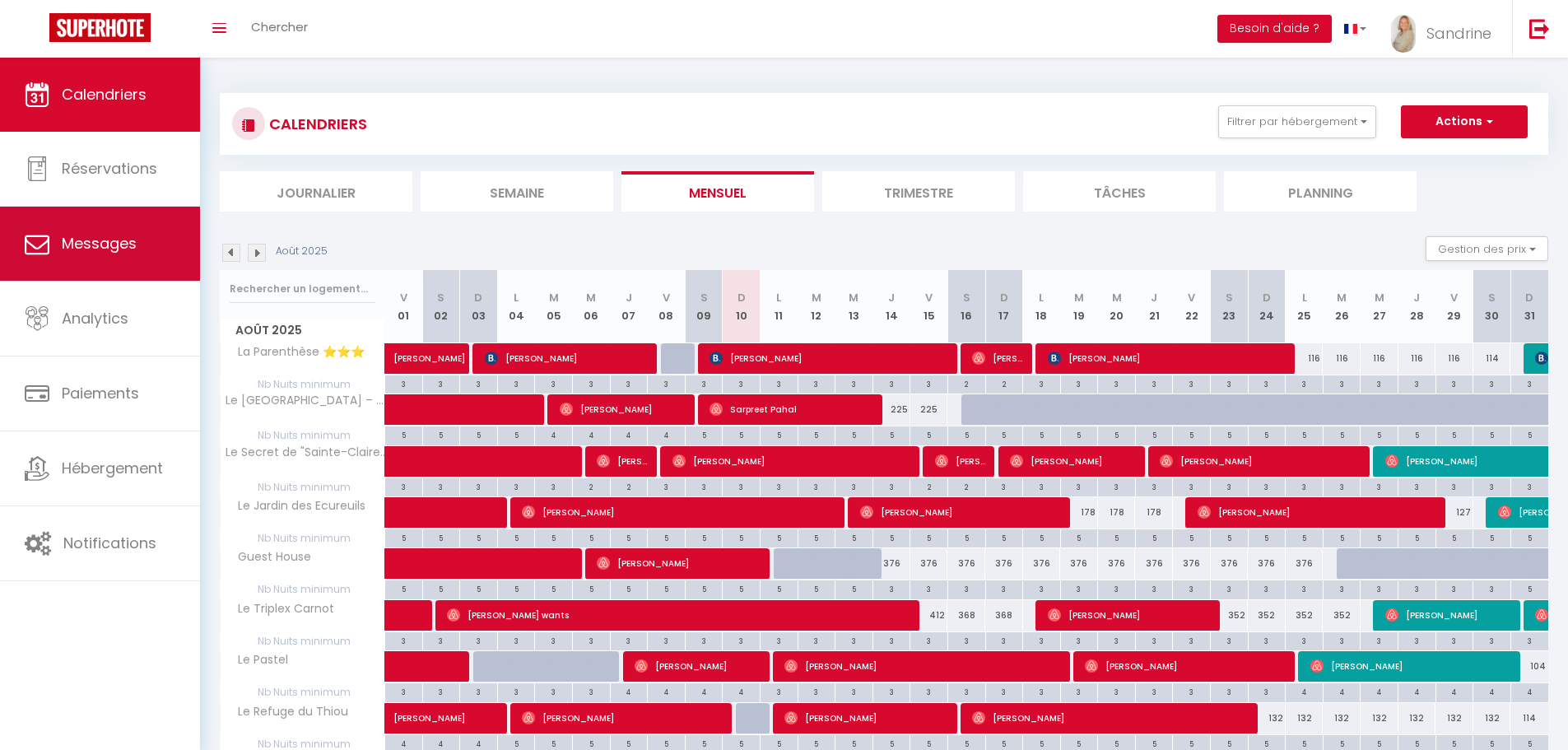
click at [124, 236] on span "Messages" at bounding box center [98, 243] width 75 height 20
select select "message"
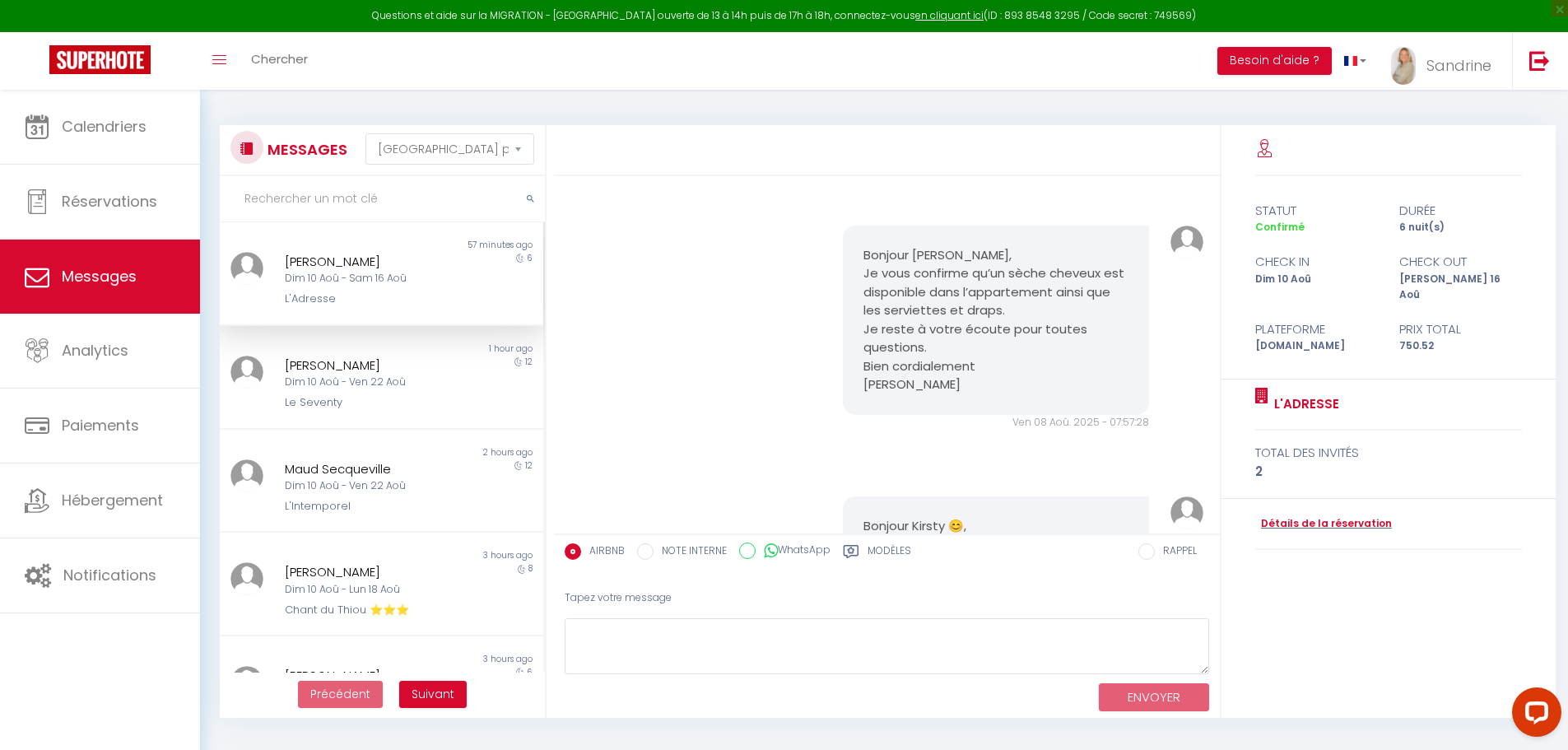
scroll to position [1936, 0]
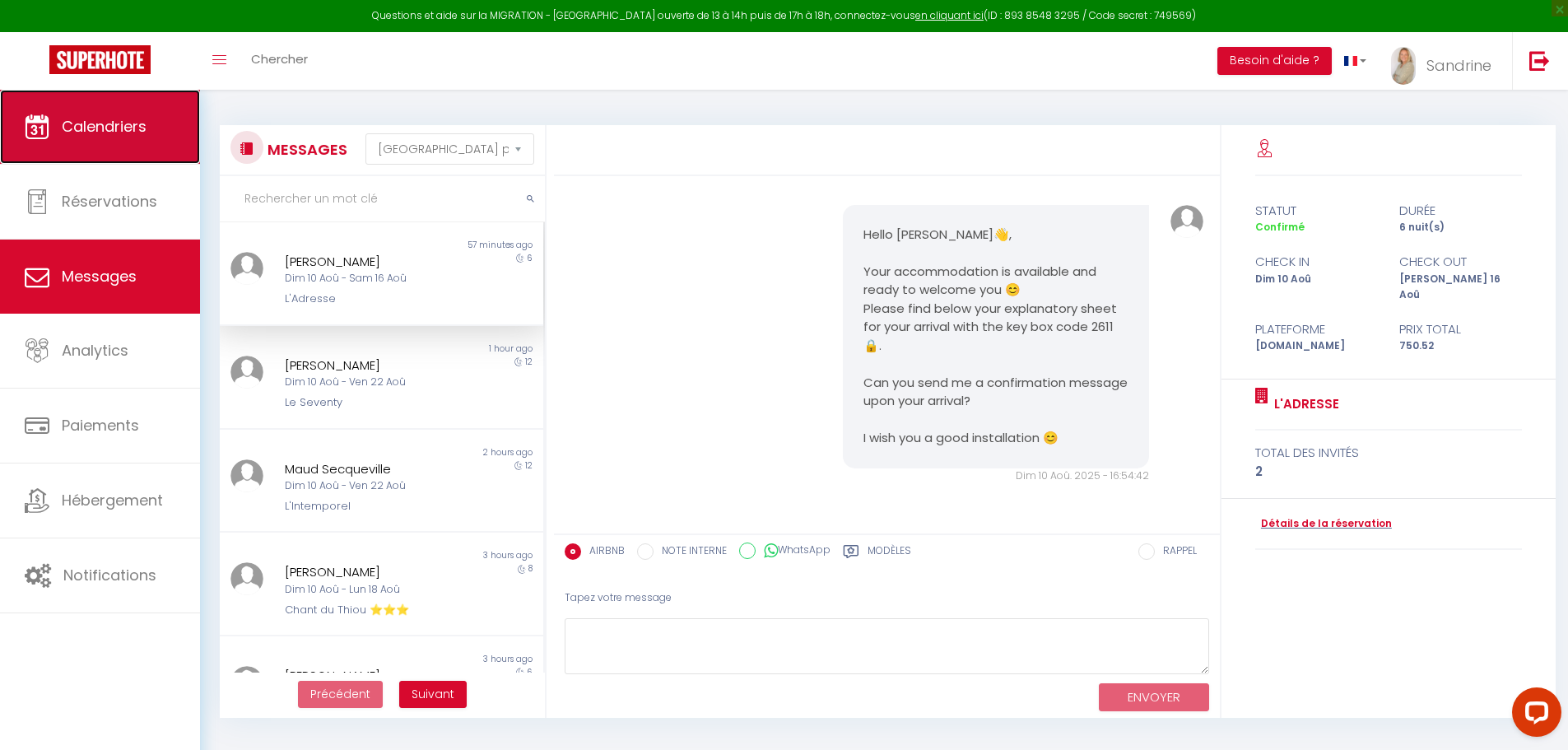
click at [147, 136] on link "Calendriers" at bounding box center [99, 127] width 200 height 74
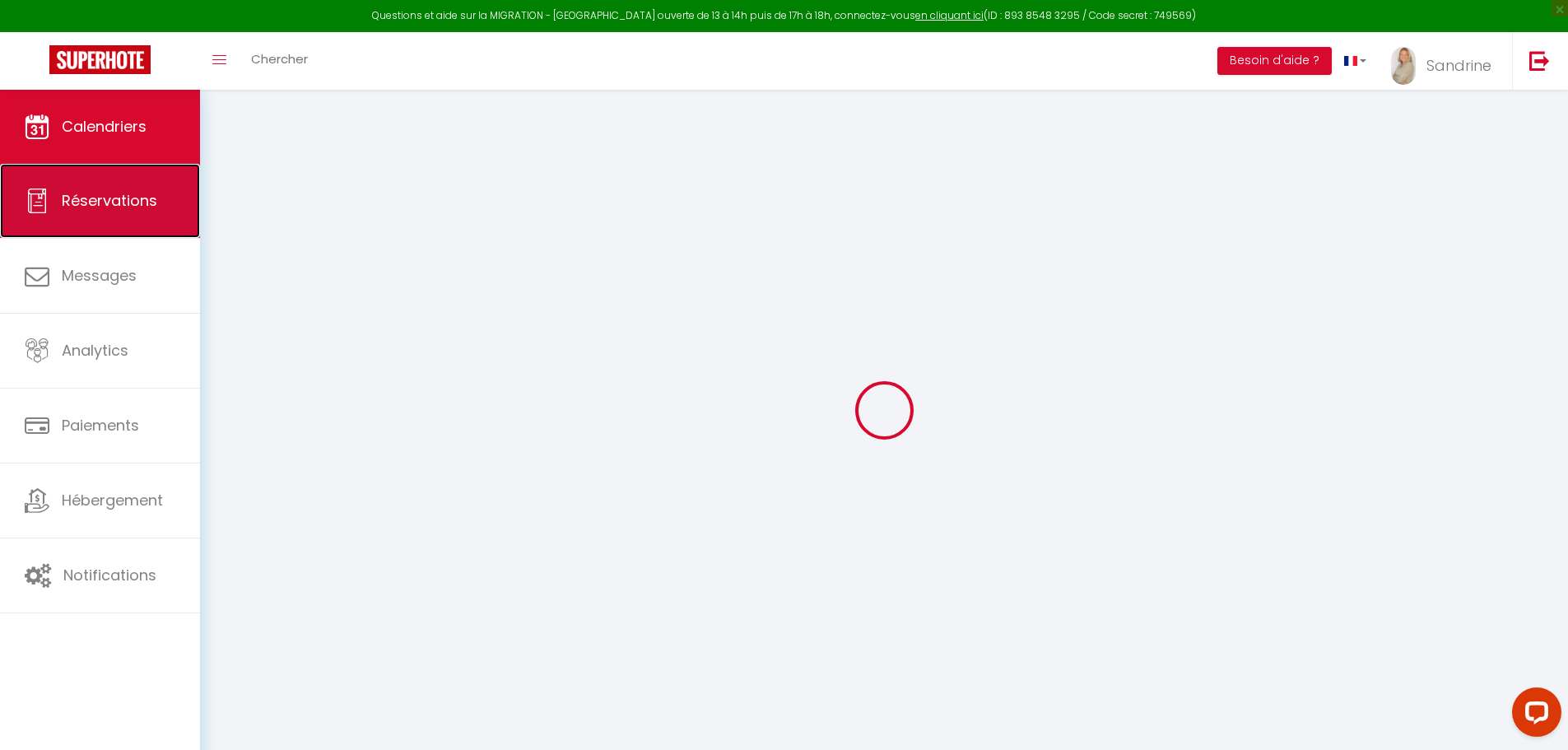
click at [145, 193] on span "Réservations" at bounding box center [109, 200] width 96 height 20
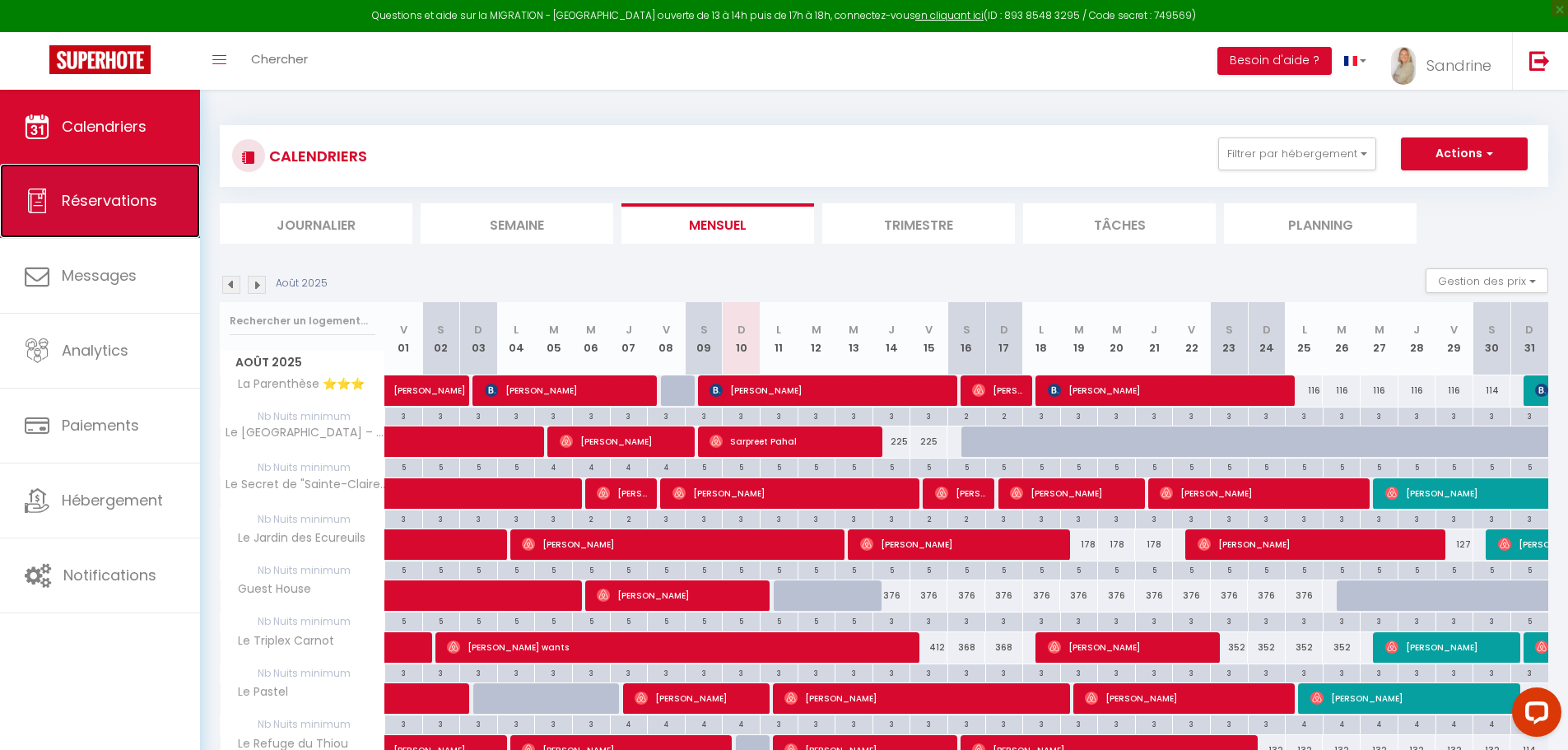
click at [167, 205] on link "Réservations" at bounding box center [99, 201] width 200 height 74
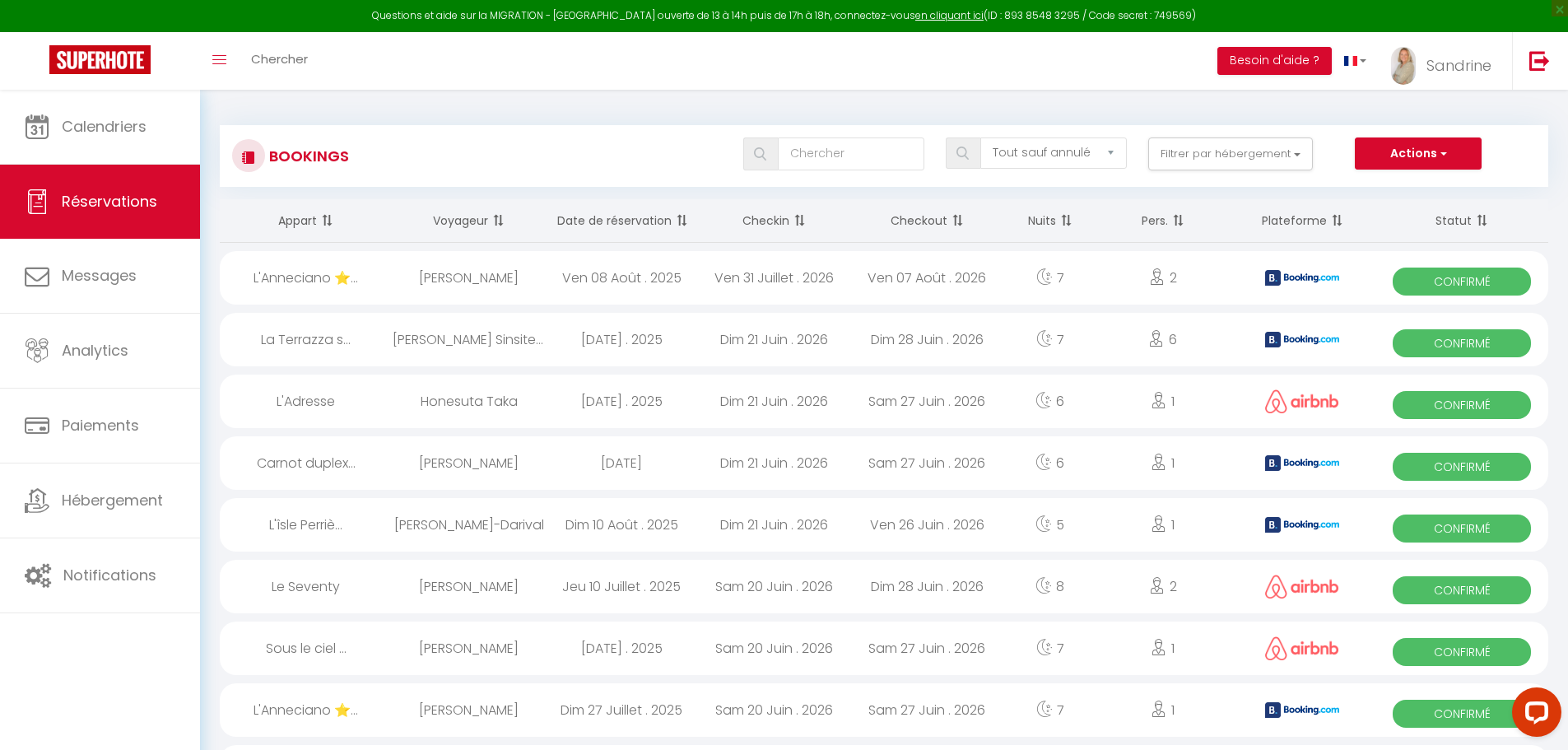
click at [685, 220] on span at bounding box center [679, 221] width 17 height 33
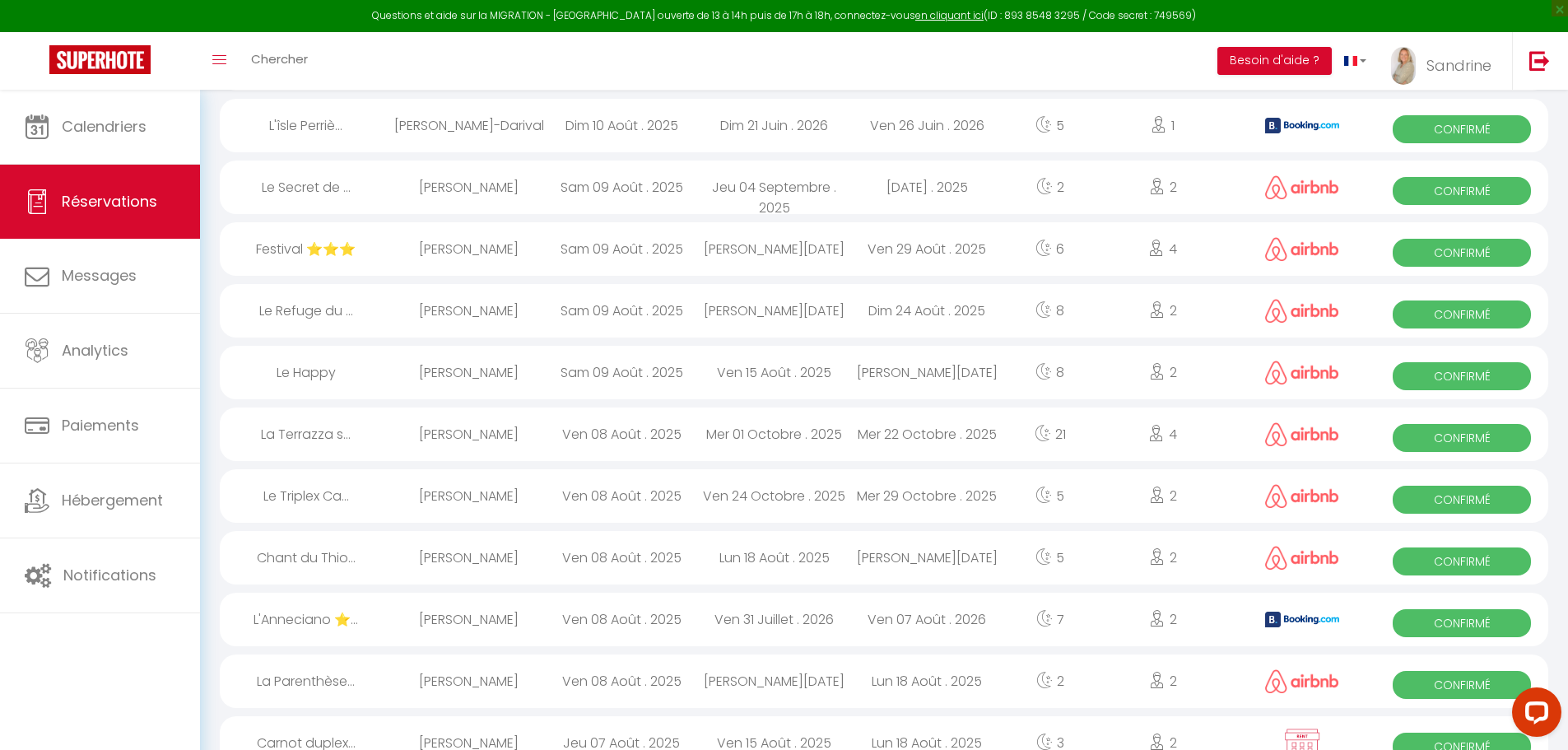
scroll to position [246, 0]
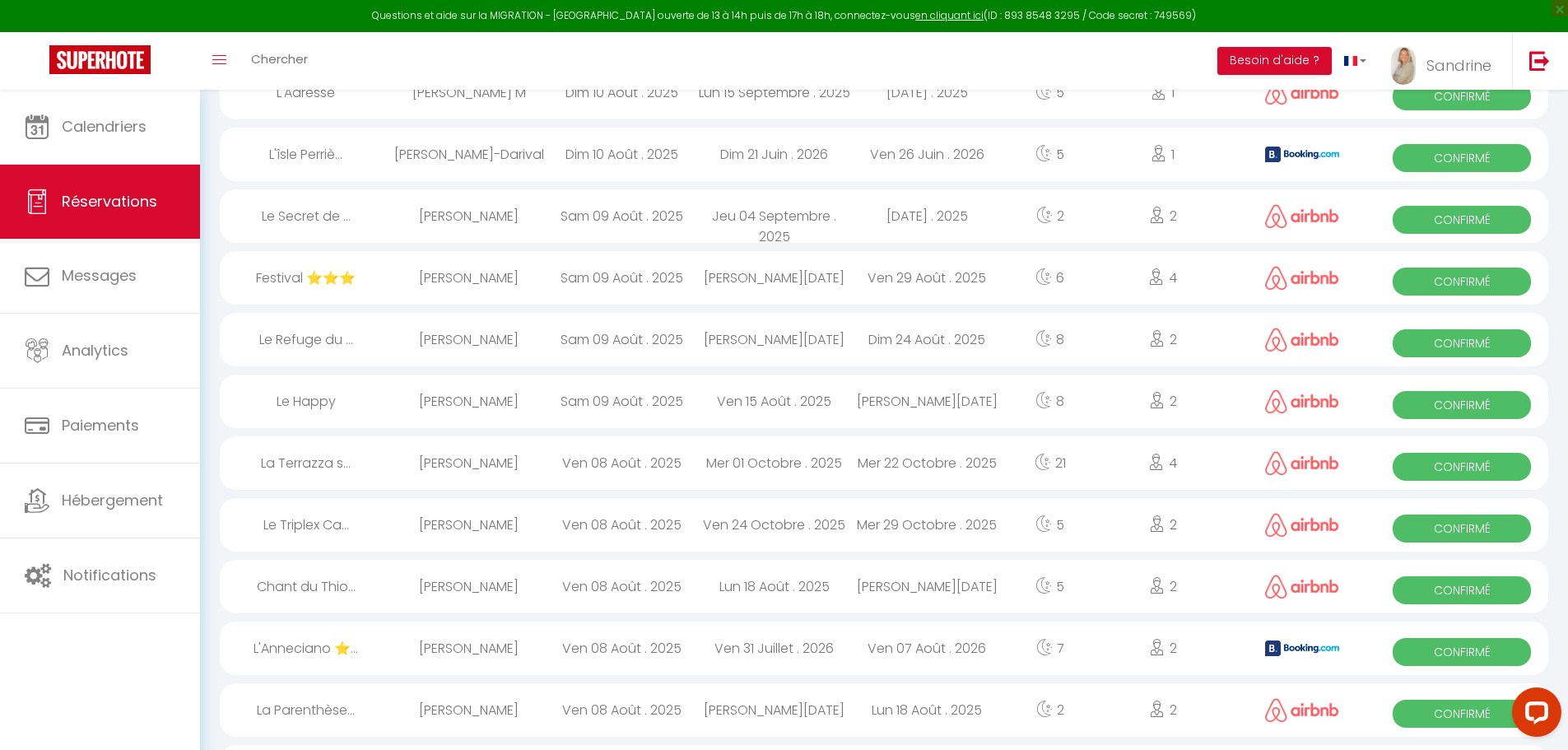
click at [926, 709] on div "Lun 18 Août . 2025" at bounding box center [928, 709] width 153 height 54
select select "OK"
select select "0"
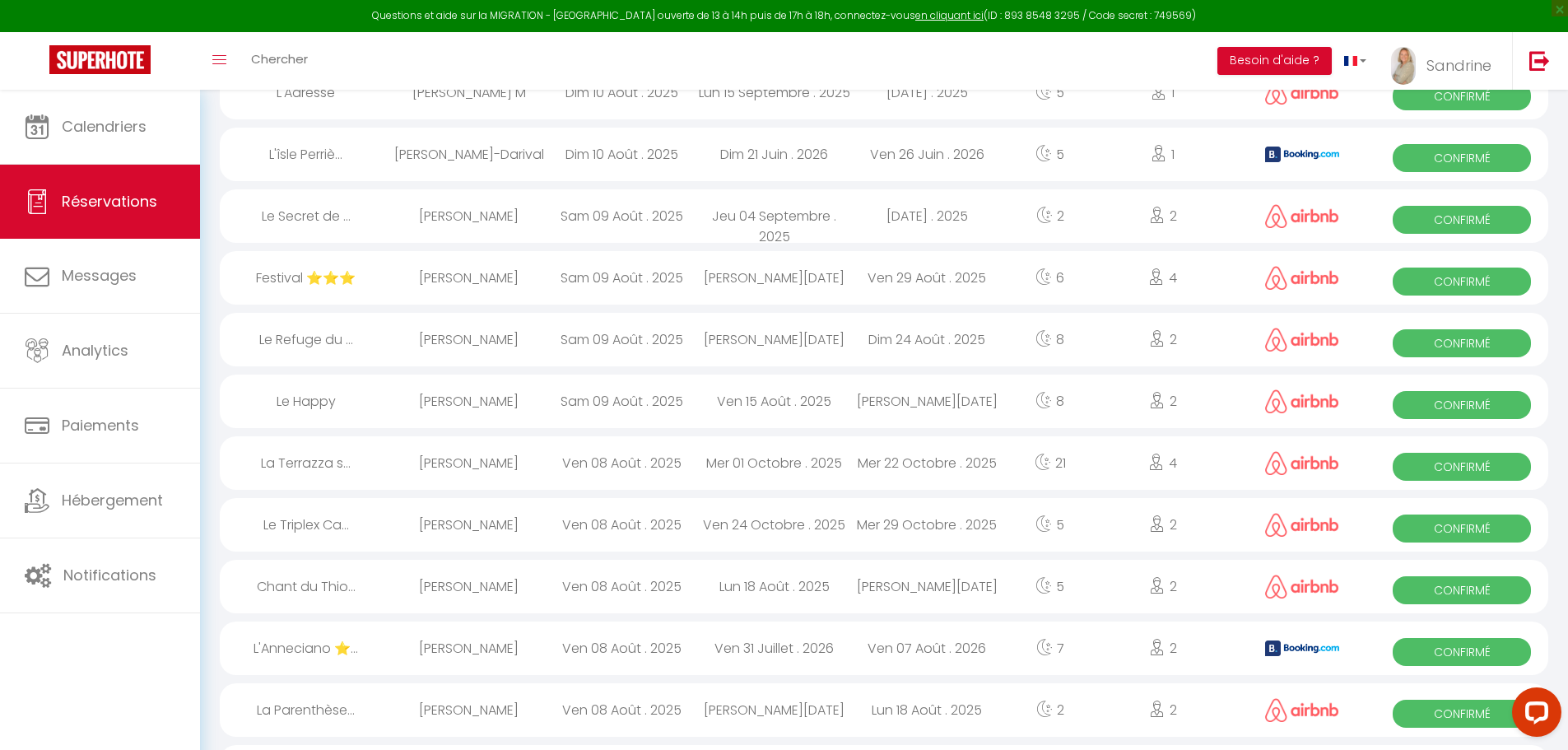
select select "1"
select select
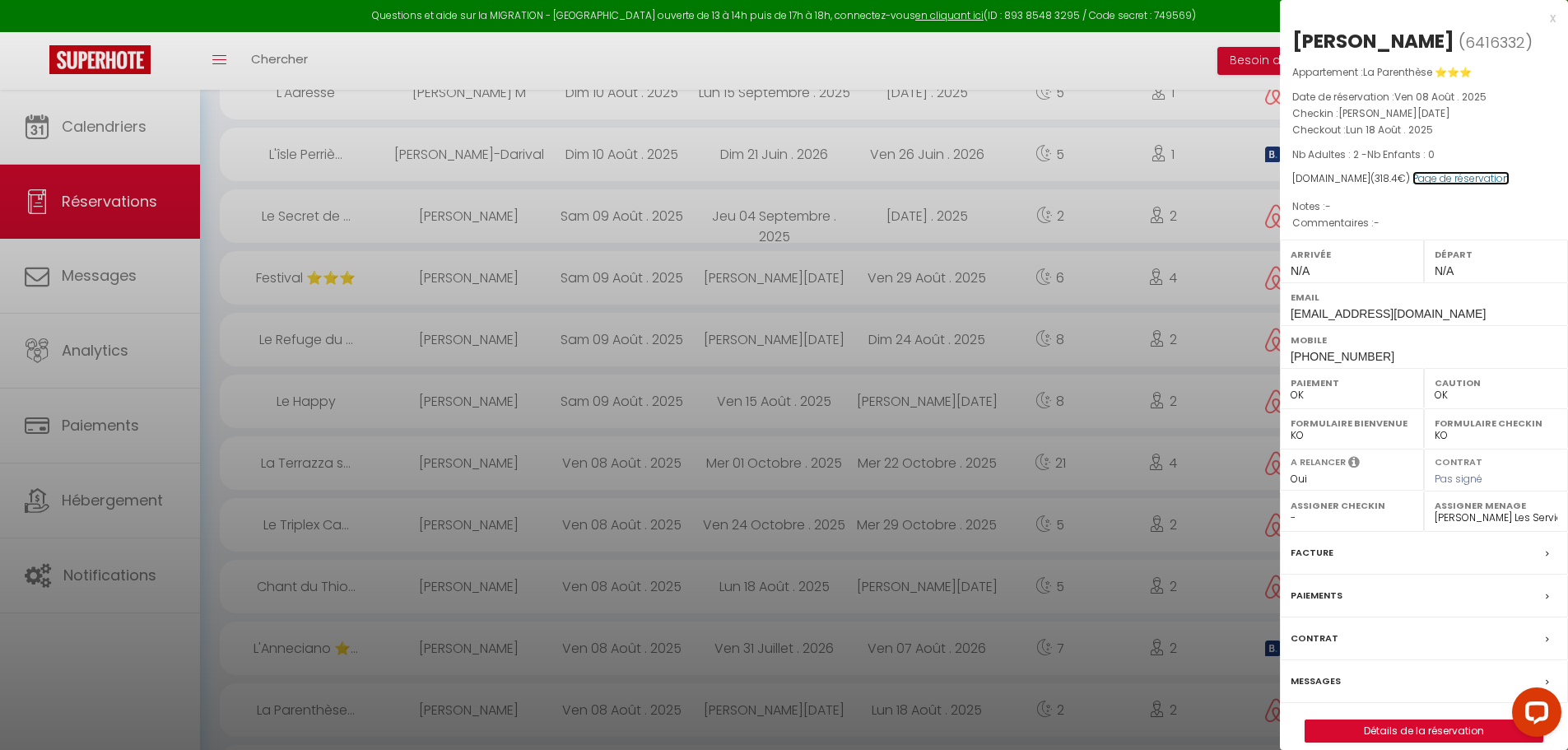
click at [1429, 171] on link "Page de réservation" at bounding box center [1462, 178] width 97 height 14
click at [1554, 17] on div "x" at bounding box center [1418, 18] width 276 height 19
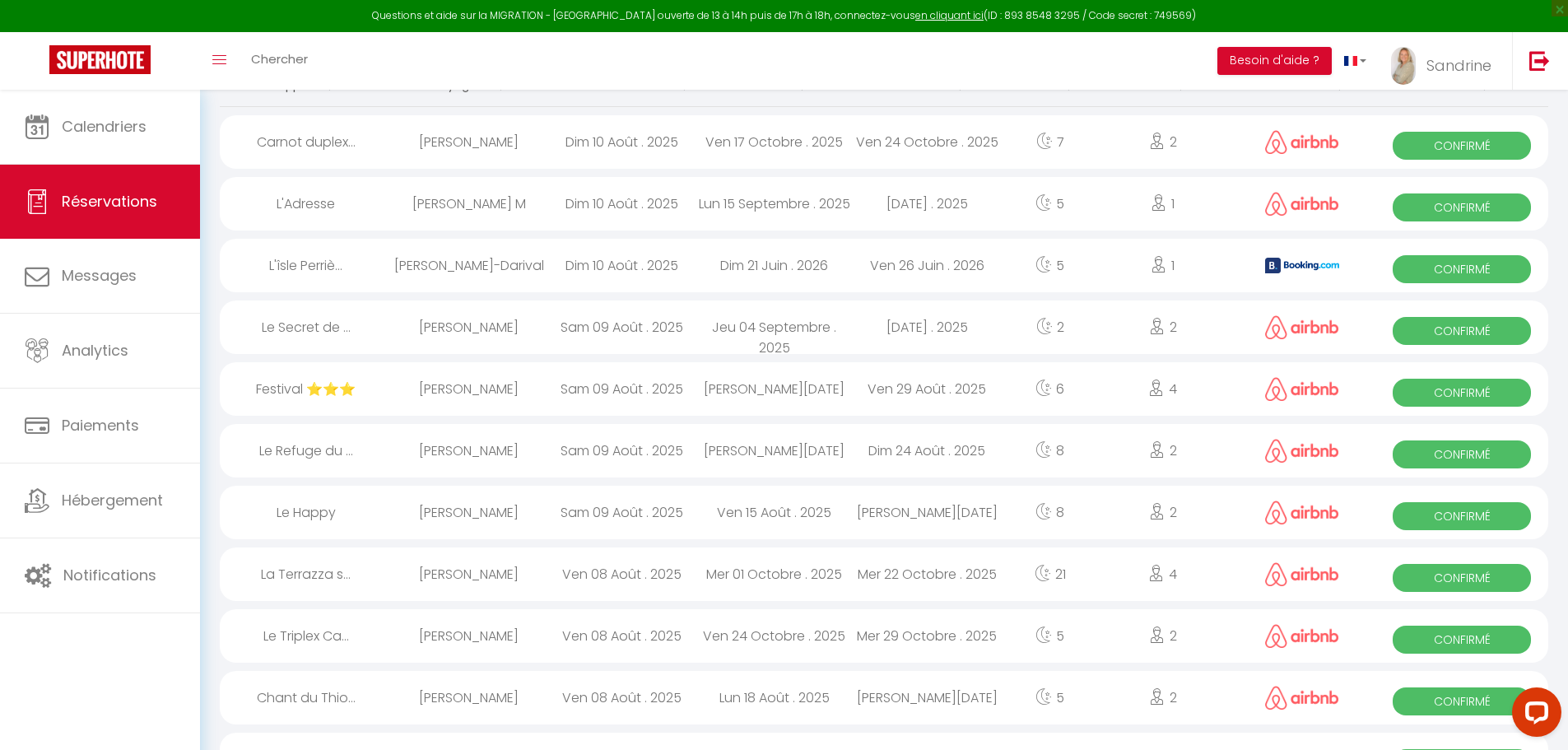
scroll to position [165, 0]
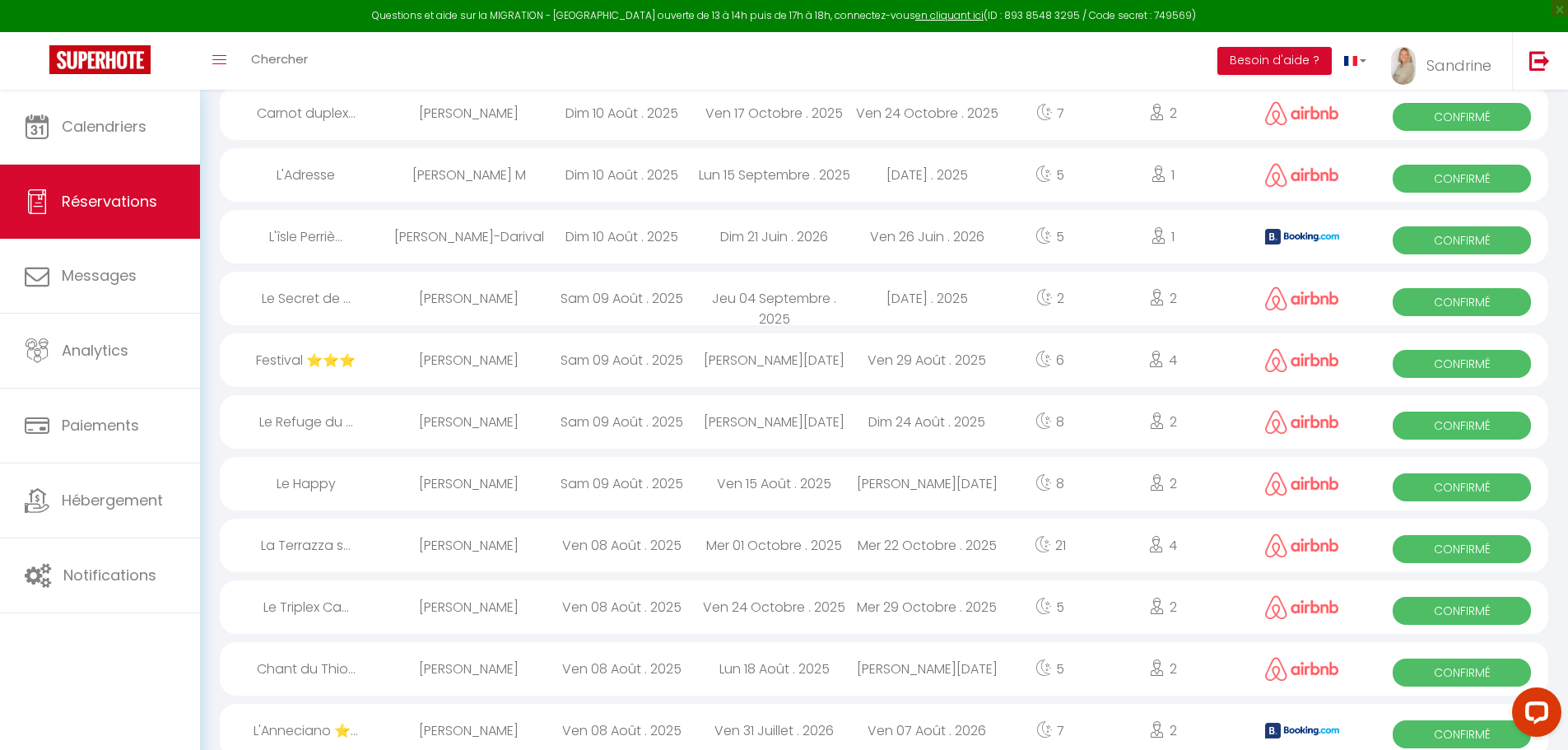
click at [889, 674] on div "[PERSON_NAME][DATE]" at bounding box center [928, 668] width 153 height 54
select select "20817"
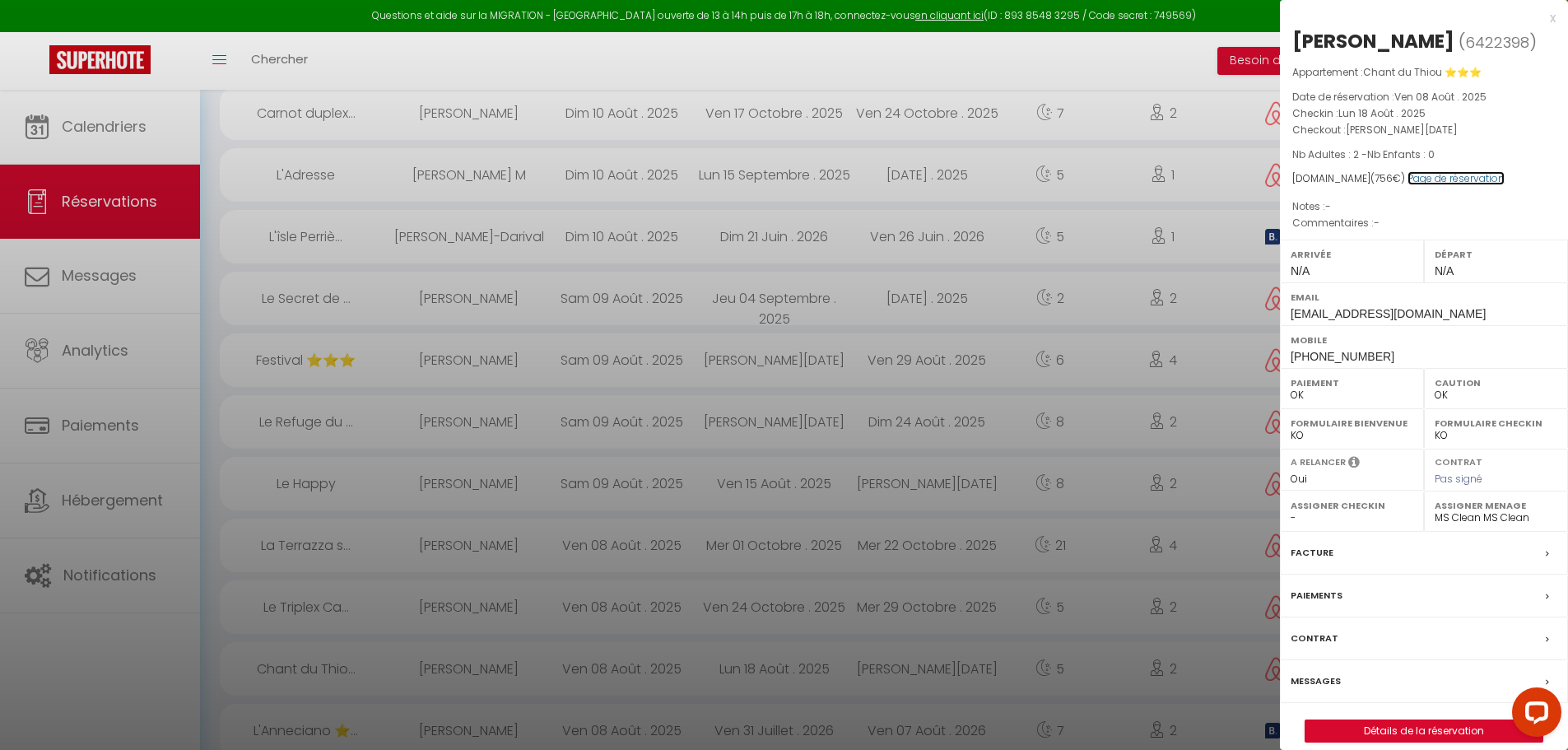
click at [1462, 179] on link "Page de réservation" at bounding box center [1457, 178] width 97 height 14
click at [1549, 18] on div "x" at bounding box center [1418, 18] width 276 height 19
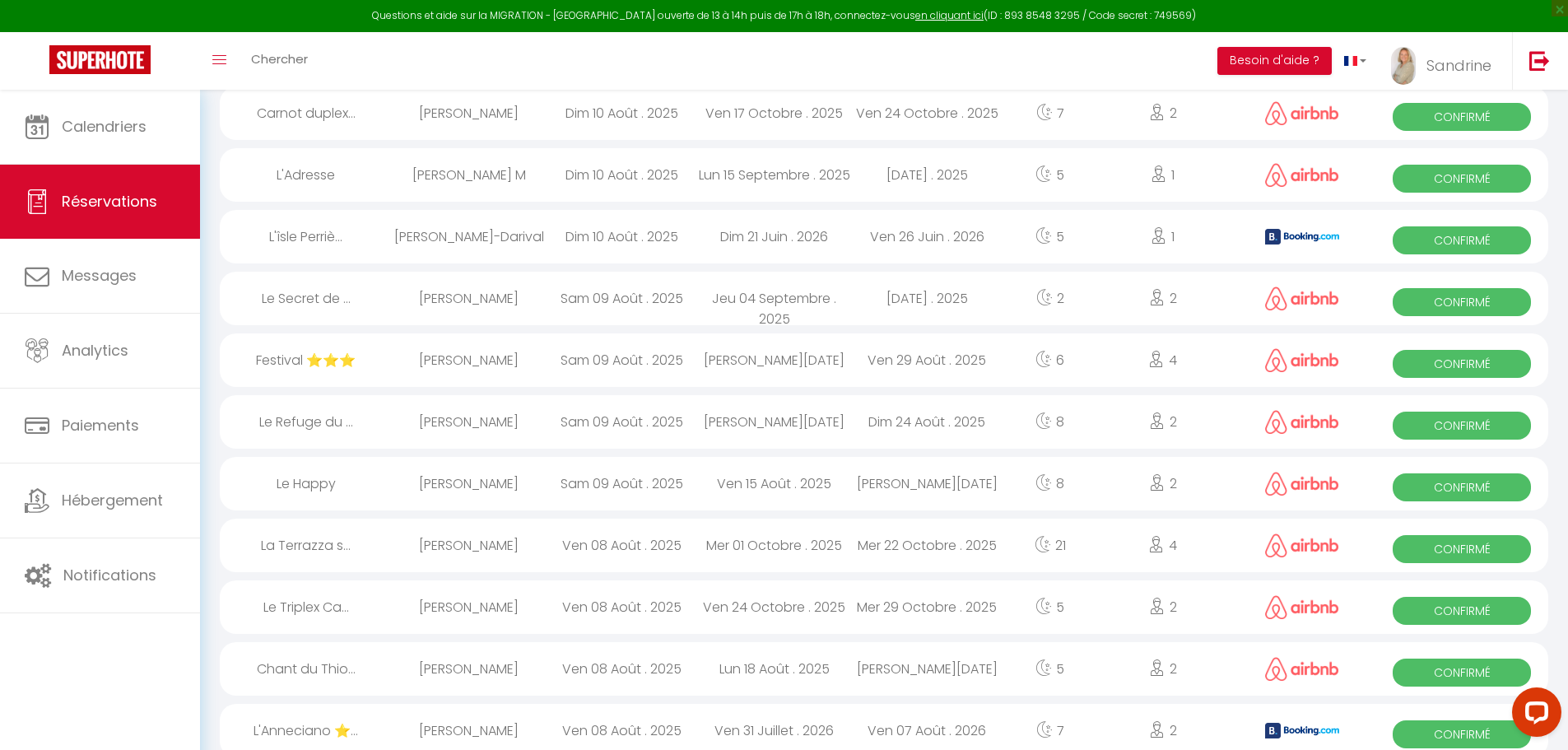
click at [968, 606] on div "Mer 29 Octobre . 2025" at bounding box center [928, 607] width 153 height 54
select select
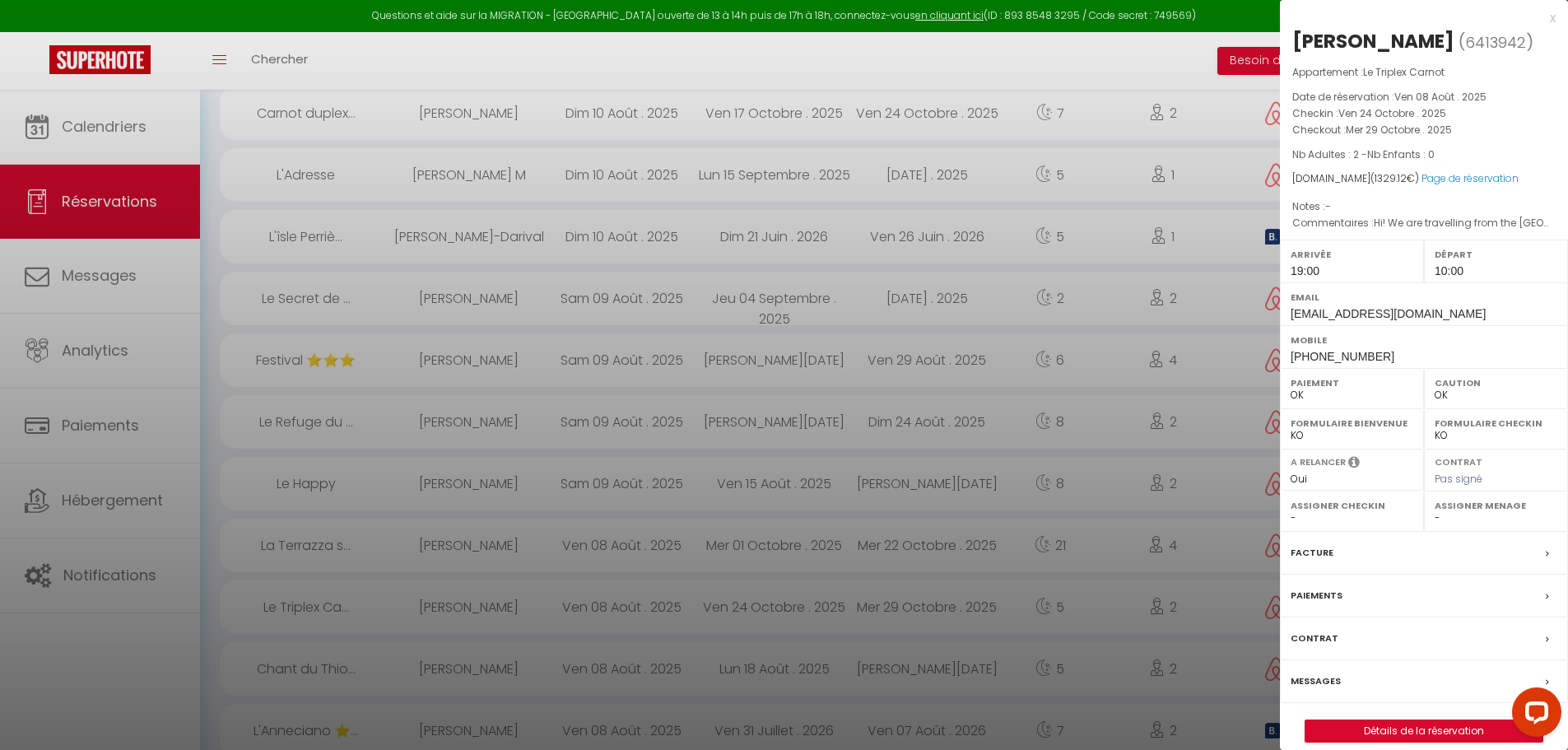
click at [1553, 19] on div "x" at bounding box center [1418, 18] width 276 height 19
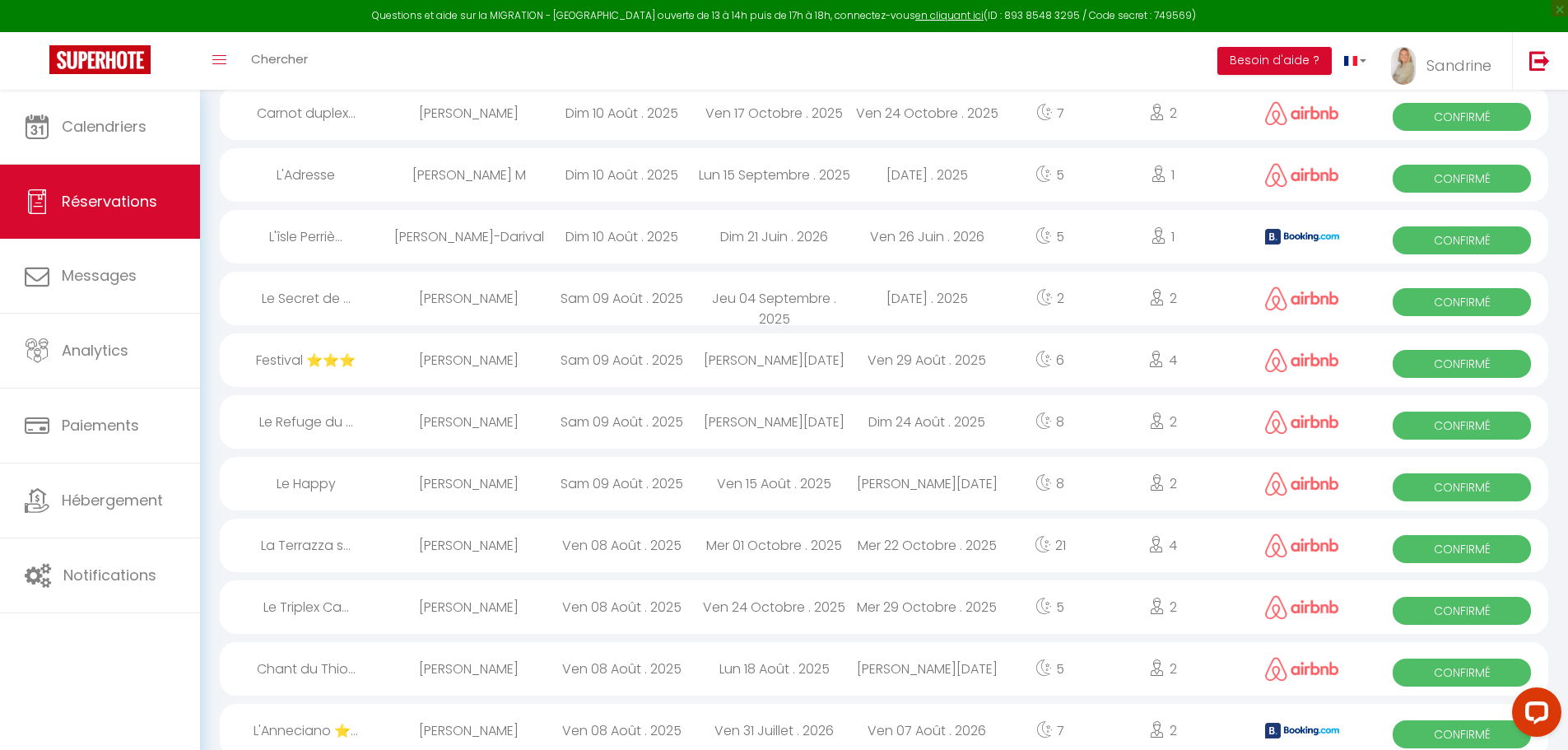
scroll to position [82, 0]
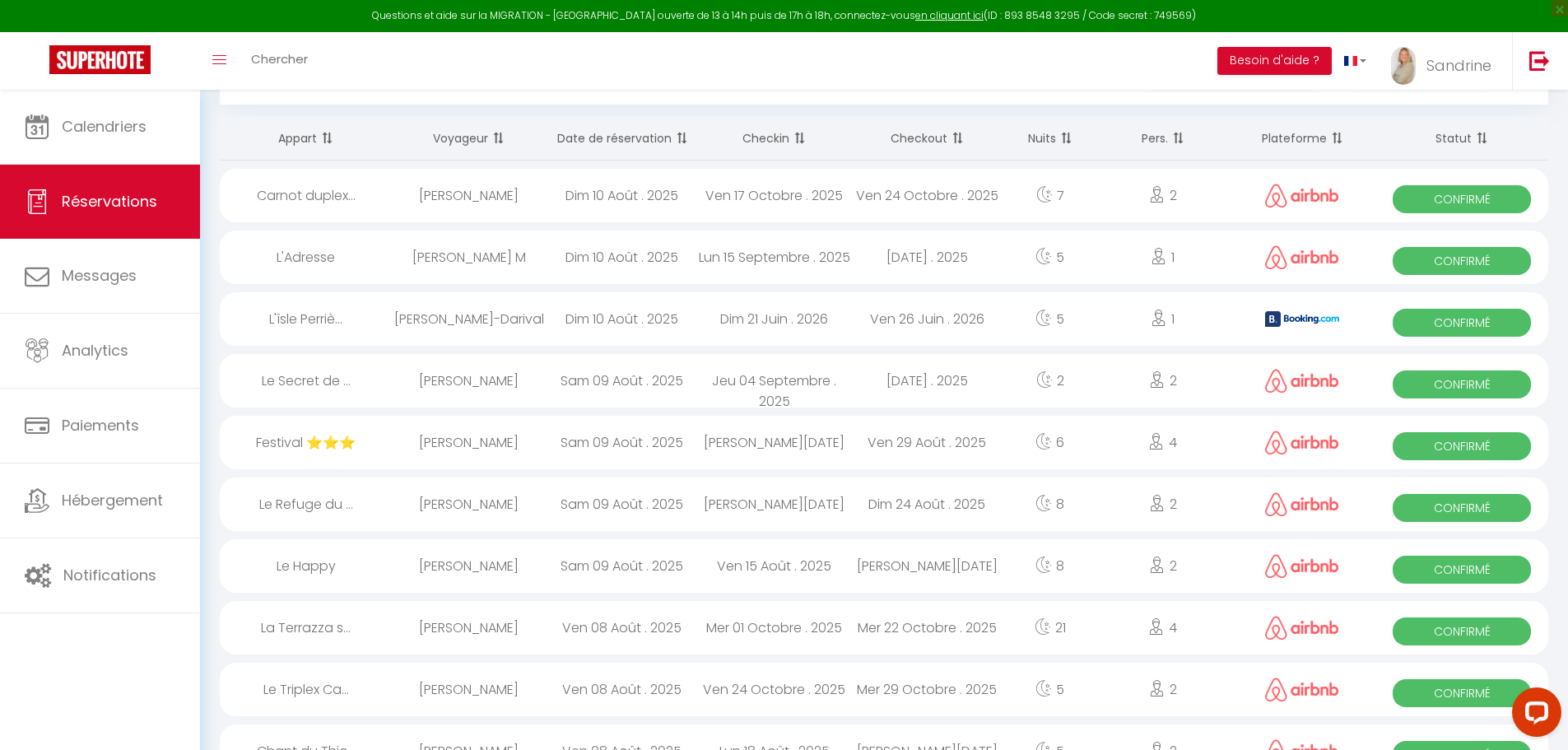
click at [884, 699] on div "Mer 29 Octobre . 2025" at bounding box center [928, 689] width 153 height 54
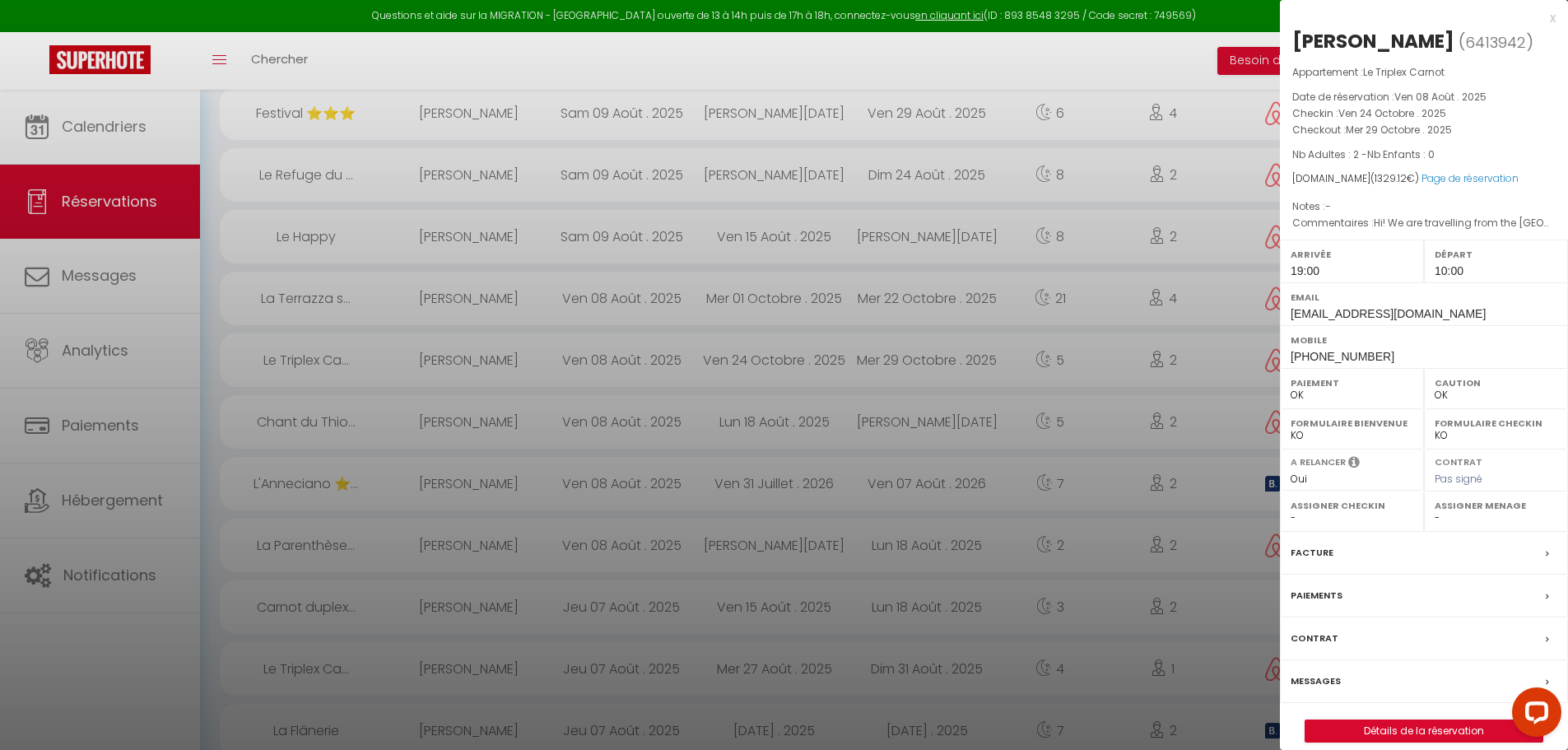
scroll to position [165, 0]
click at [1482, 185] on link "Page de réservation" at bounding box center [1471, 178] width 97 height 14
click at [1550, 17] on div "x" at bounding box center [1418, 18] width 276 height 19
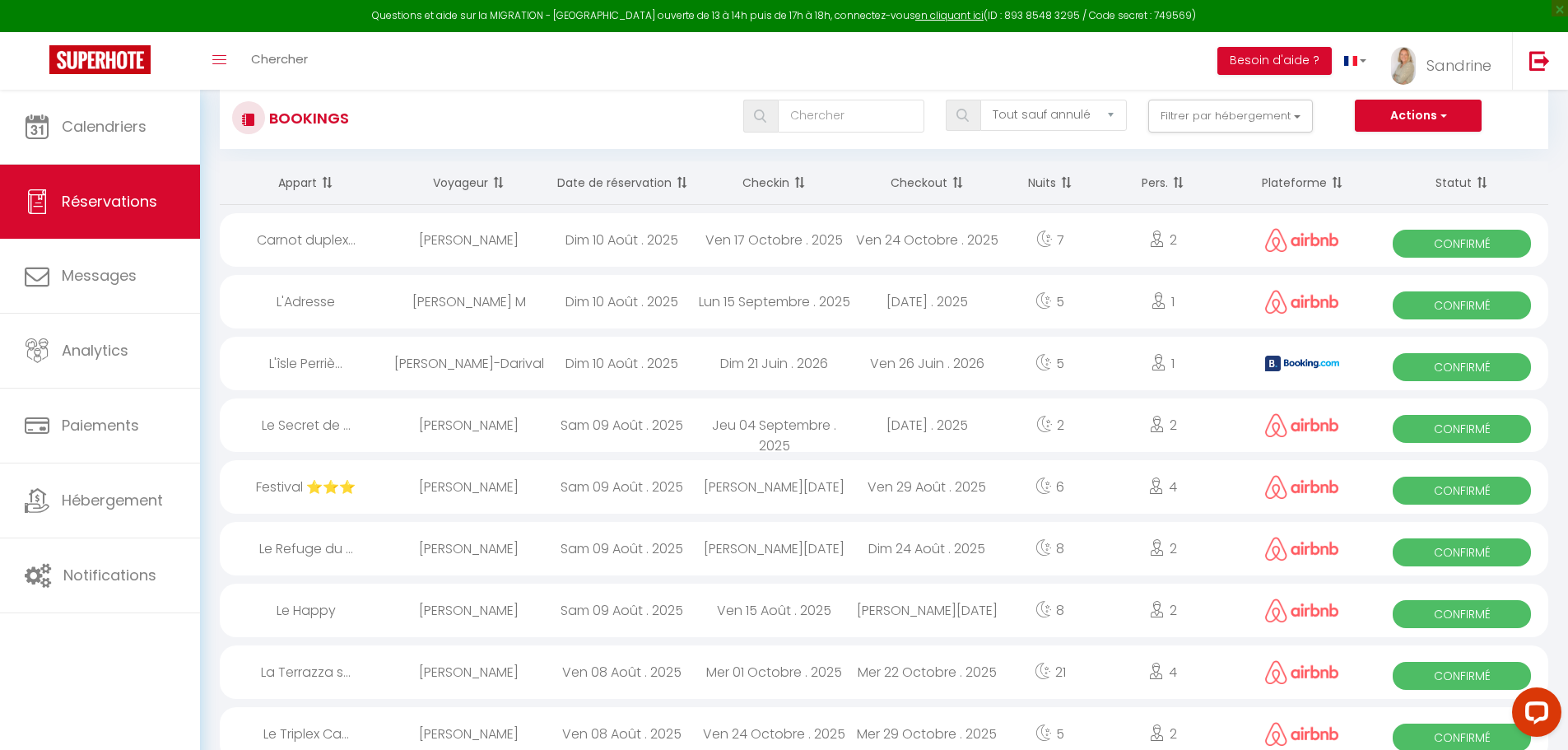
scroll to position [0, 0]
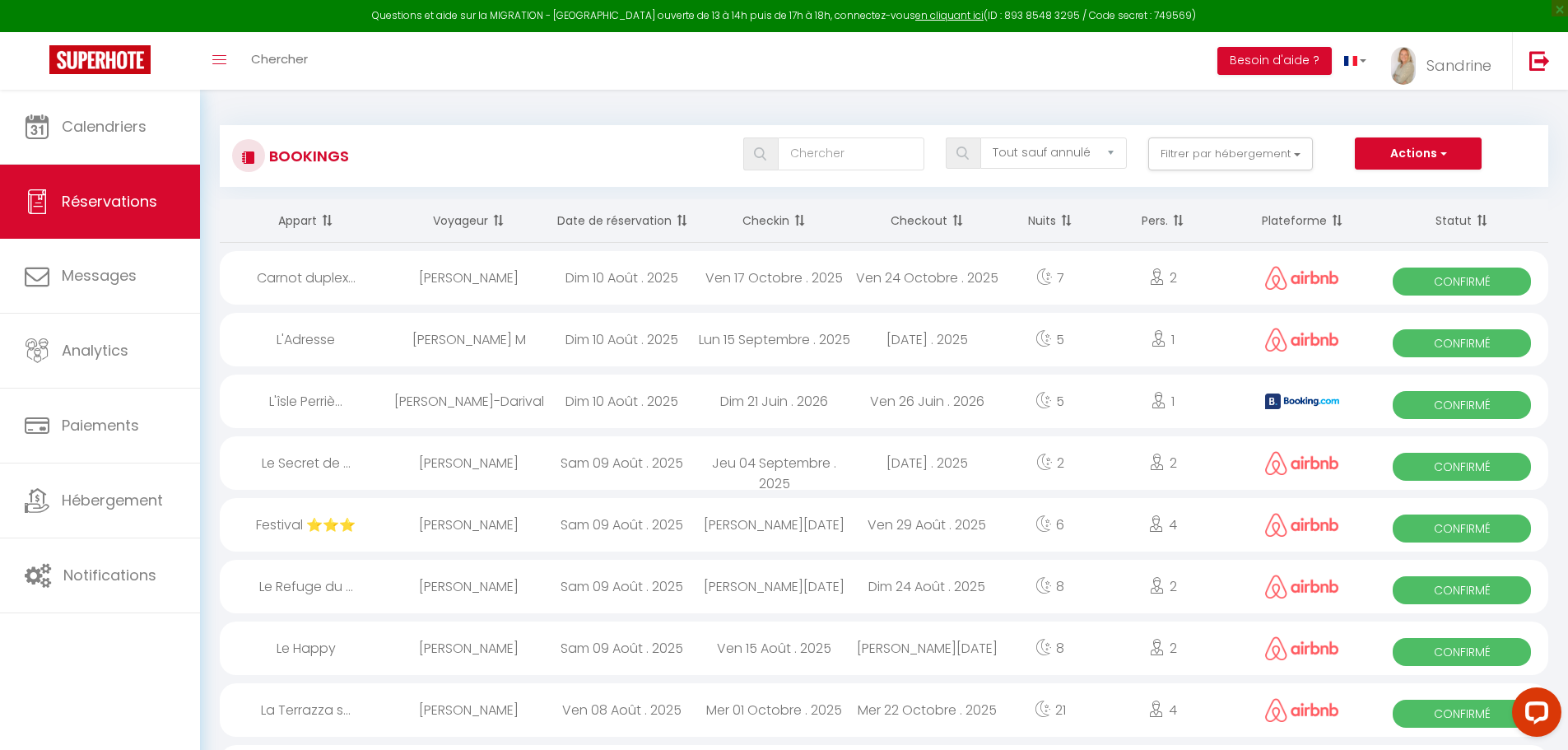
click at [759, 708] on div "Mer 01 Octobre . 2025" at bounding box center [774, 709] width 153 height 54
select select "0"
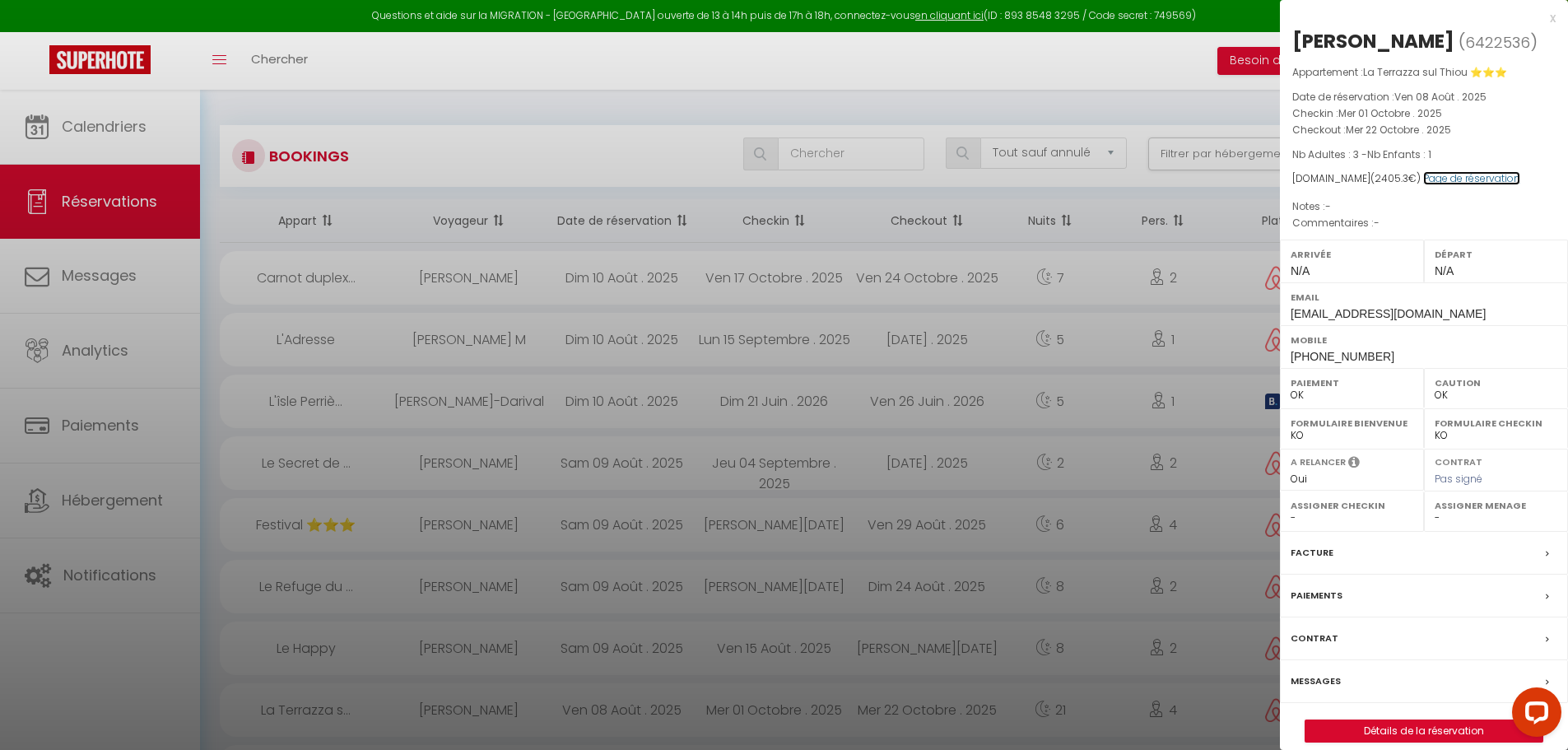
click at [1442, 176] on link "Page de réservation" at bounding box center [1472, 178] width 97 height 14
click at [1553, 17] on div "x" at bounding box center [1418, 18] width 276 height 19
